Goal: Register for event/course

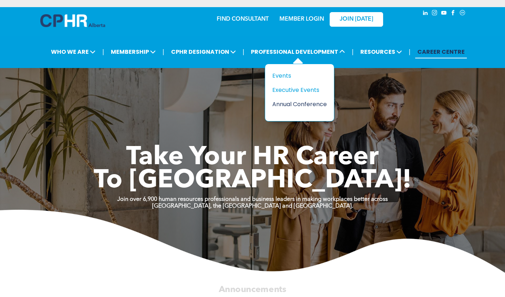
click at [293, 102] on div "Annual Conference" at bounding box center [296, 104] width 49 height 9
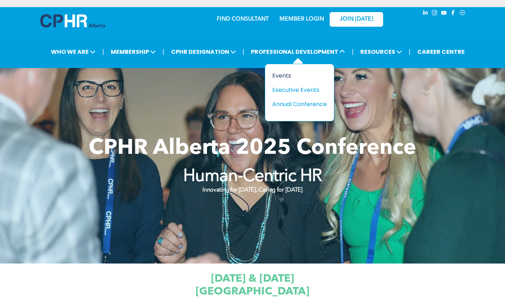
click at [278, 75] on div "Events" at bounding box center [296, 75] width 49 height 9
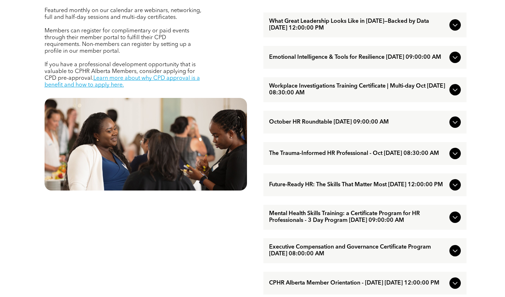
scroll to position [320, 0]
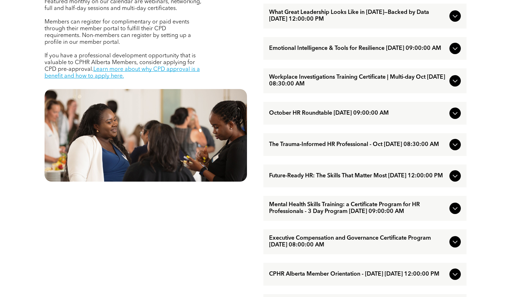
click at [329, 215] on span "Mental Health Skills Training: a Certificate Program for HR Professionals - 3 D…" at bounding box center [357, 209] width 177 height 14
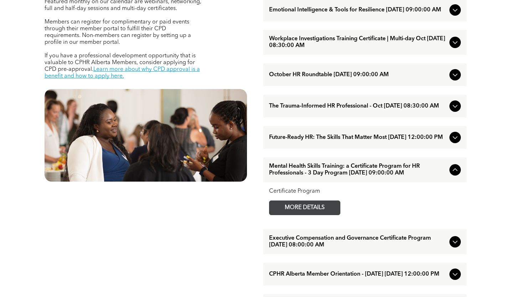
click at [329, 215] on span "MORE DETAILS" at bounding box center [304, 208] width 56 height 14
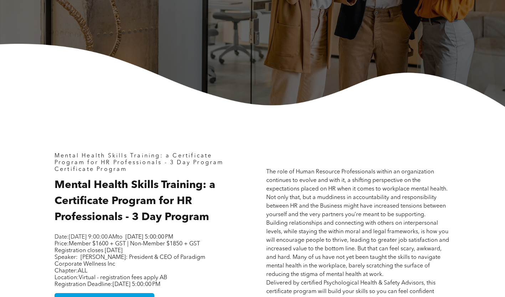
scroll to position [214, 0]
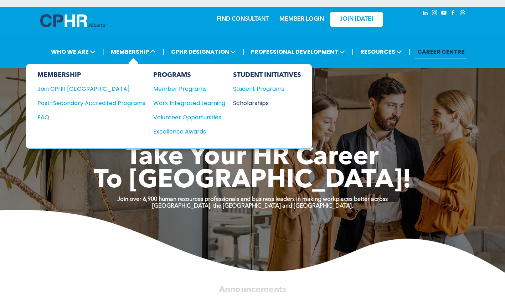
click at [240, 103] on div "Scholarships" at bounding box center [263, 103] width 61 height 9
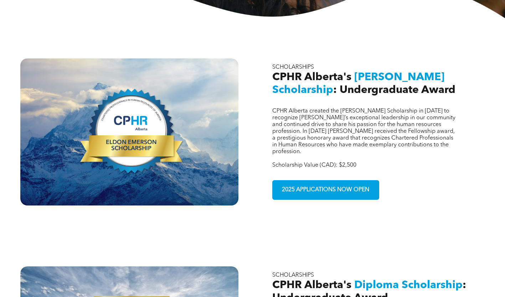
scroll to position [214, 0]
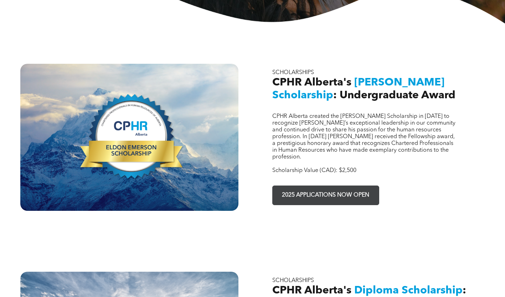
click at [323, 191] on link "2025 APPLICATIONS NOW OPEN" at bounding box center [325, 196] width 107 height 20
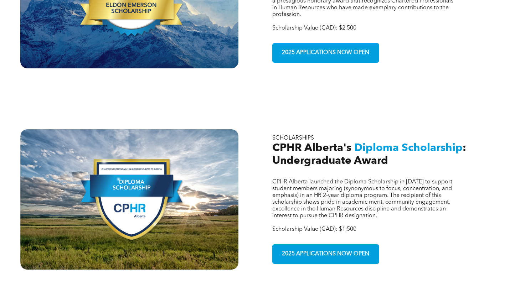
scroll to position [427, 0]
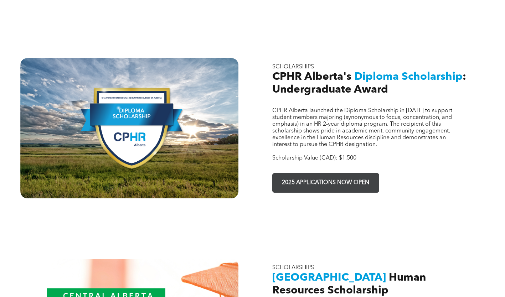
click at [316, 176] on span "2025 APPLICATIONS NOW OPEN" at bounding box center [325, 183] width 92 height 14
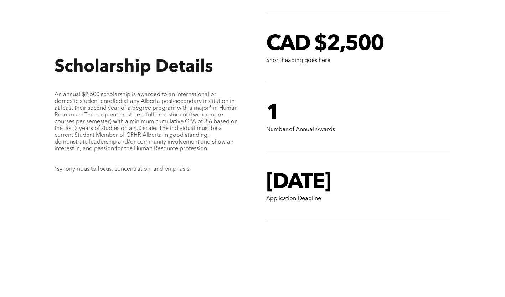
scroll to position [570, 0]
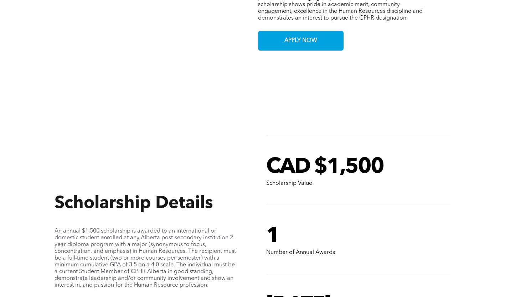
scroll to position [392, 0]
